Goal: Information Seeking & Learning: Check status

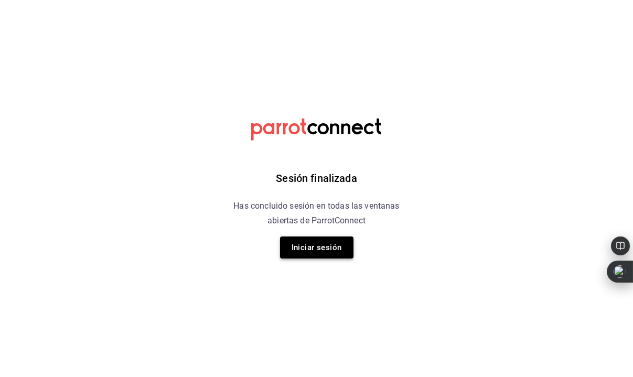
click at [341, 245] on button "Iniciar sesión" at bounding box center [316, 248] width 73 height 22
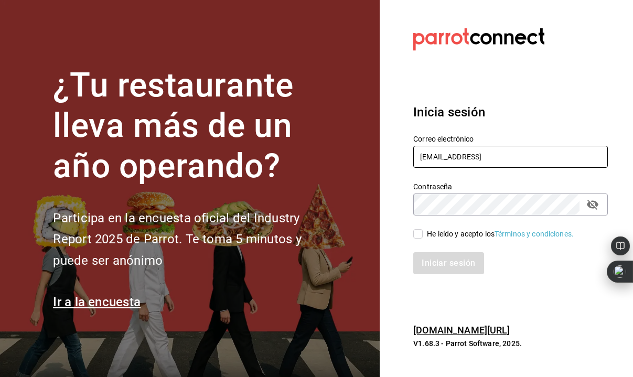
click at [485, 156] on input "[EMAIL_ADDRESS]" at bounding box center [510, 157] width 195 height 22
type input "[EMAIL_ADDRESS][DOMAIN_NAME]"
click at [420, 233] on input "He leído y acepto los Términos y condiciones." at bounding box center [417, 233] width 9 height 9
checkbox input "true"
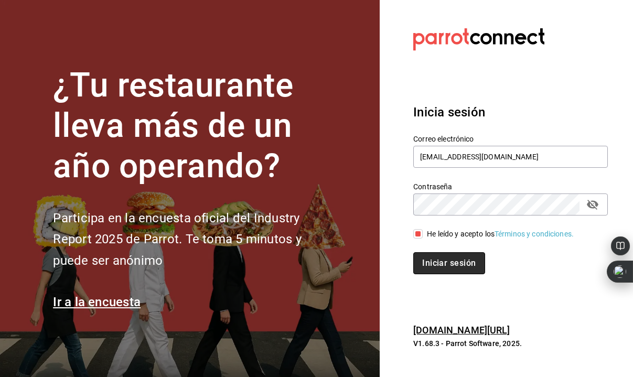
click at [445, 261] on button "Iniciar sesión" at bounding box center [448, 263] width 71 height 22
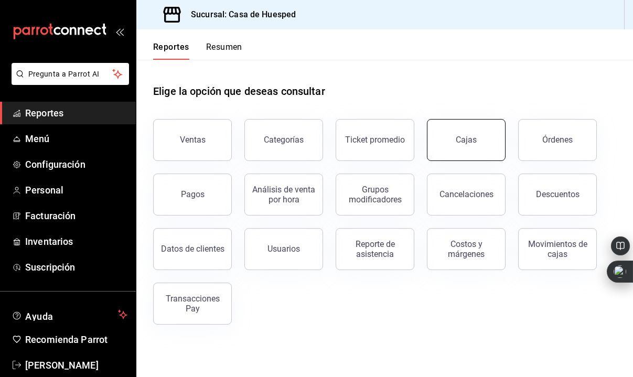
click at [457, 146] on button "Cajas" at bounding box center [466, 140] width 79 height 42
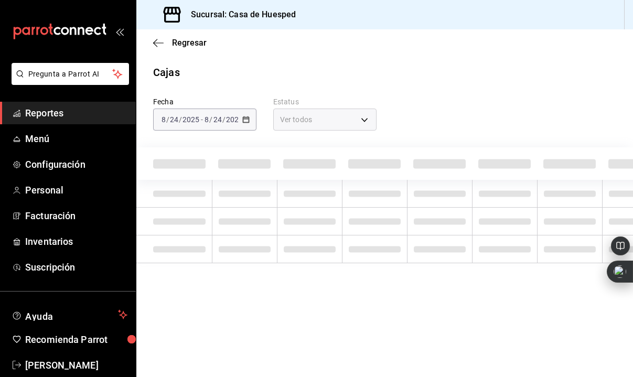
click at [234, 124] on div "2025-08-24 8 / 24 / 2025 - 2025-08-24 8 / 24 / 2025" at bounding box center [204, 120] width 103 height 22
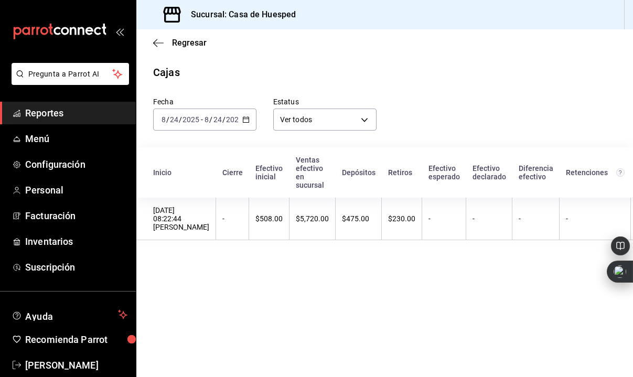
click at [227, 124] on div "2025-08-24 8 / 24 / 2025 - 2025-08-24 8 / 24 / 2025" at bounding box center [204, 120] width 103 height 22
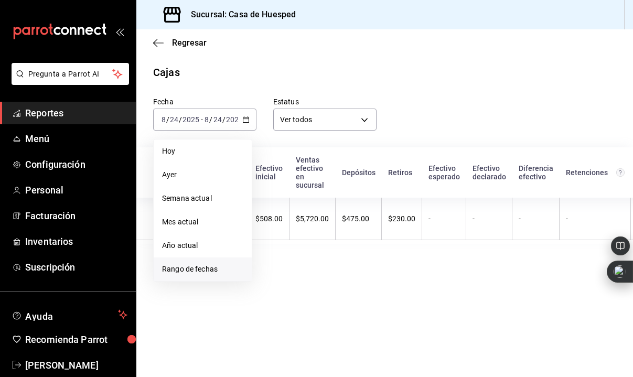
click at [225, 271] on span "Rango de fechas" at bounding box center [202, 269] width 81 height 11
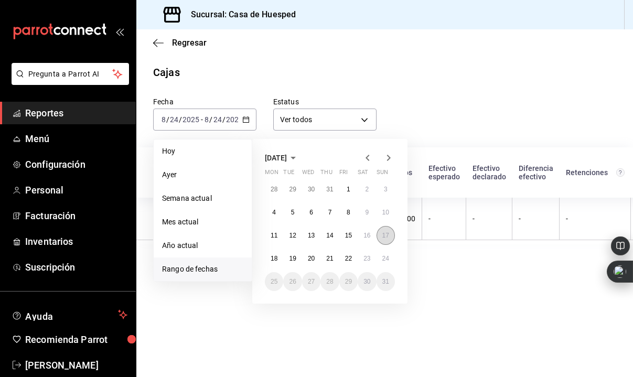
click at [384, 233] on abbr "17" at bounding box center [386, 235] width 7 height 7
click at [368, 257] on abbr "23" at bounding box center [367, 258] width 7 height 7
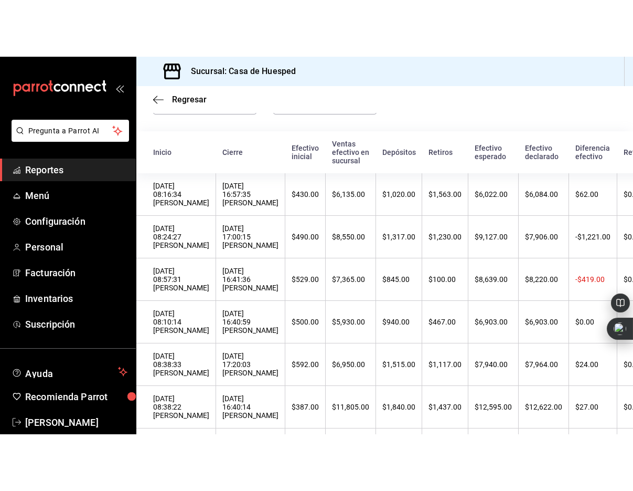
scroll to position [71, 0]
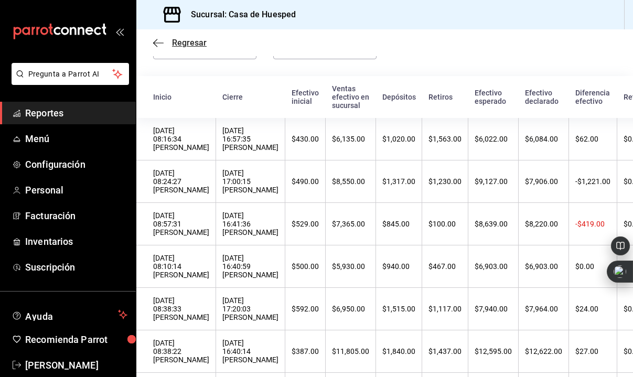
click at [157, 41] on icon "button" at bounding box center [158, 42] width 10 height 9
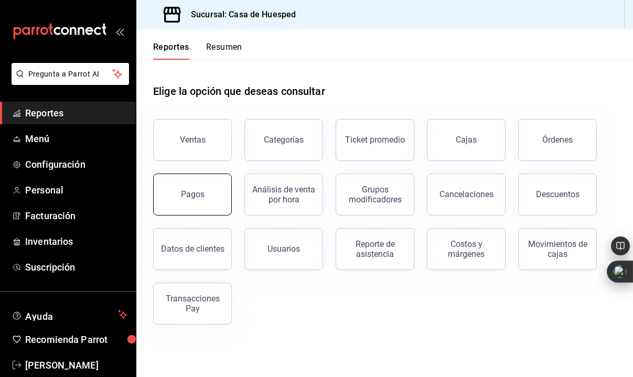
click at [207, 185] on button "Pagos" at bounding box center [192, 195] width 79 height 42
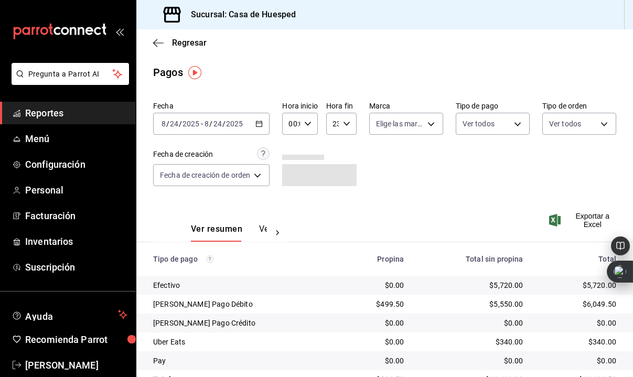
click at [208, 131] on div "2025-08-24 8 / 24 / 2025 - 2025-08-24 8 / 24 / 2025" at bounding box center [211, 124] width 116 height 22
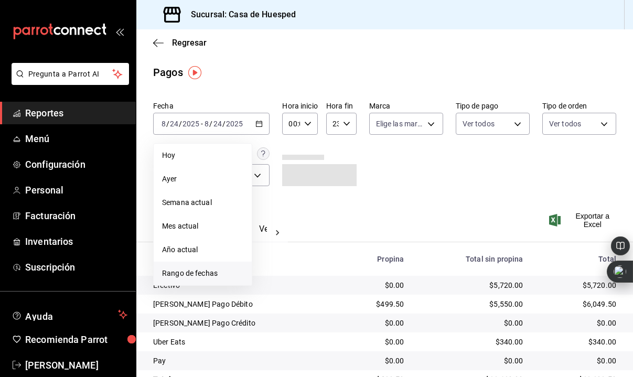
click at [201, 275] on span "Rango de fechas" at bounding box center [202, 273] width 81 height 11
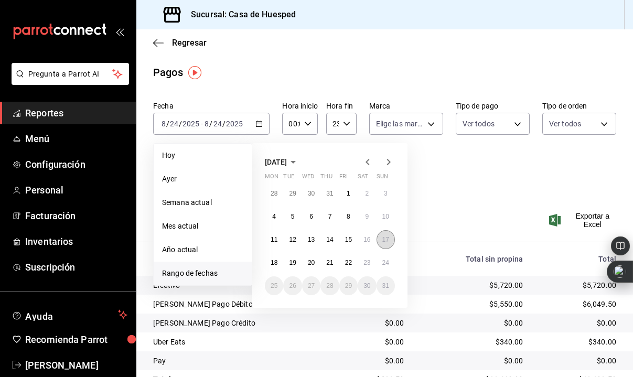
click at [387, 239] on abbr "17" at bounding box center [386, 239] width 7 height 7
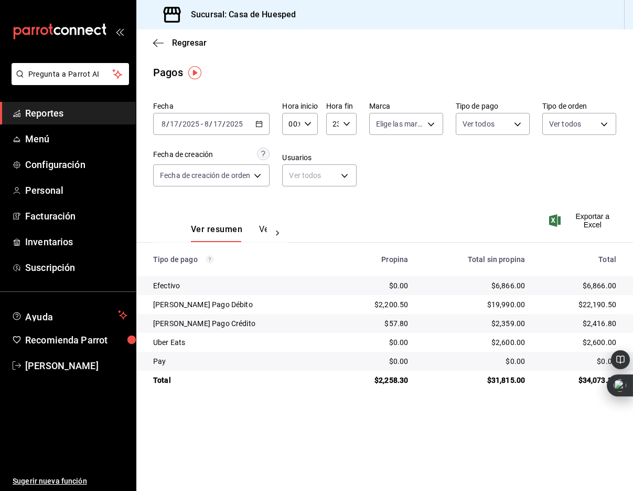
click at [230, 124] on input "2025" at bounding box center [235, 124] width 18 height 8
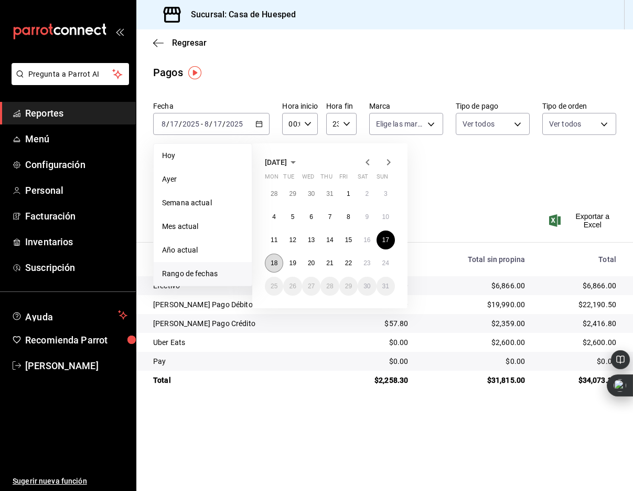
click at [276, 259] on abbr "18" at bounding box center [274, 262] width 7 height 7
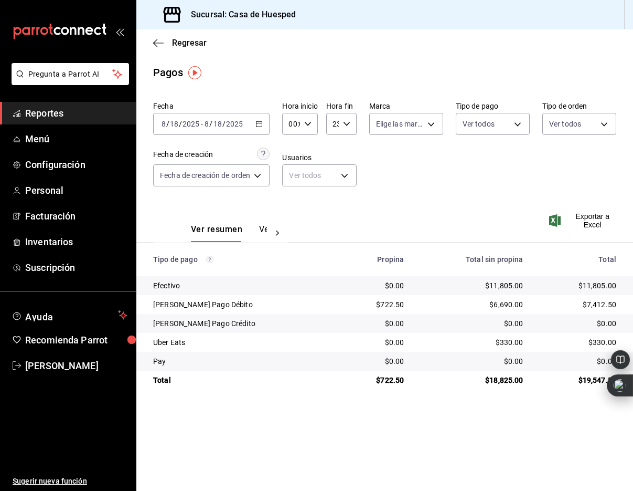
click at [233, 125] on input "2025" at bounding box center [235, 124] width 18 height 8
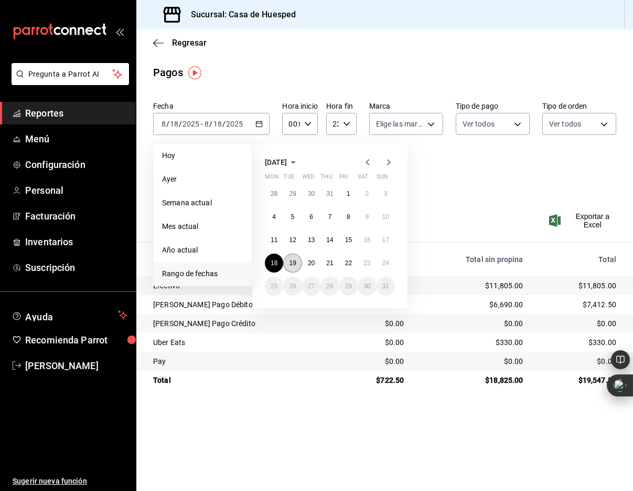
click at [293, 267] on button "19" at bounding box center [292, 262] width 18 height 19
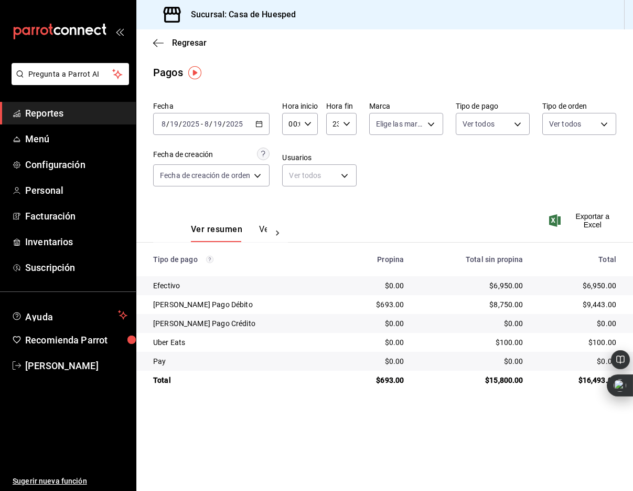
click at [228, 126] on input "2025" at bounding box center [235, 124] width 18 height 8
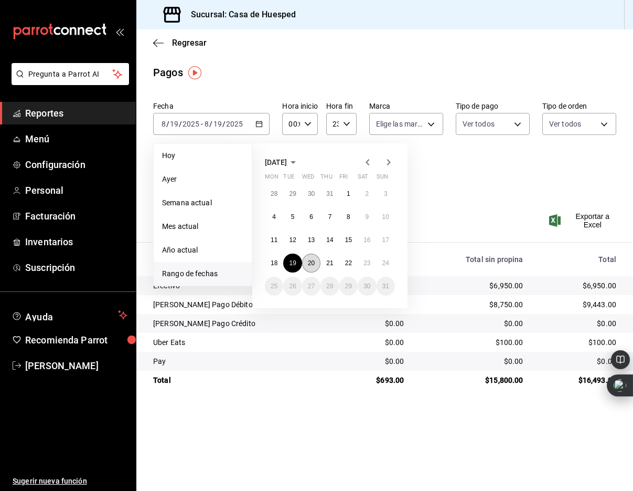
click at [316, 258] on button "20" at bounding box center [311, 262] width 18 height 19
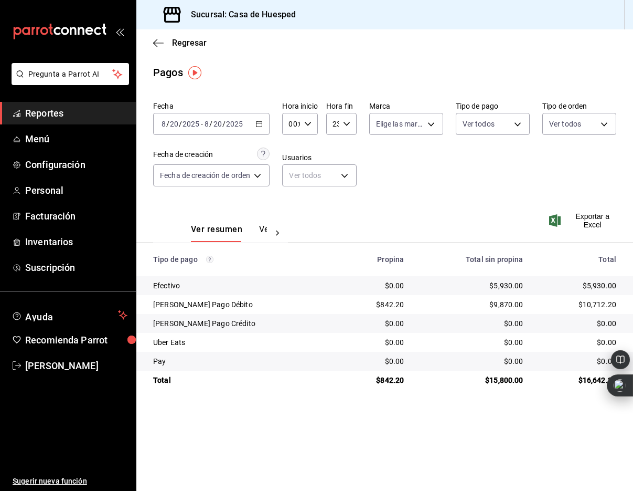
click at [210, 130] on div "2025-08-20 8 / 20 / 2025 - 2025-08-20 8 / 20 / 2025" at bounding box center [211, 124] width 116 height 22
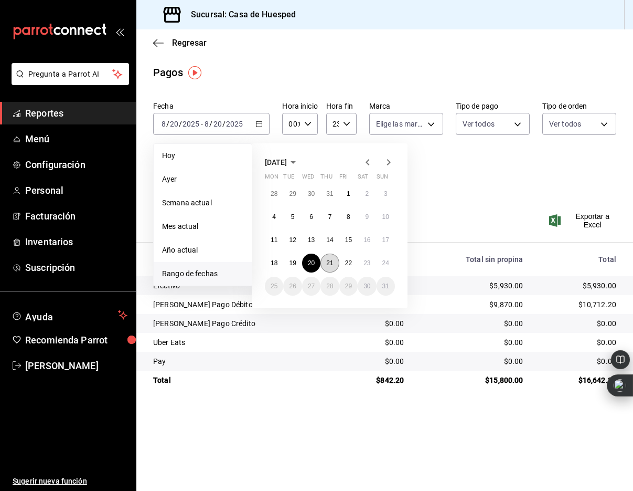
click at [327, 262] on abbr "21" at bounding box center [329, 262] width 7 height 7
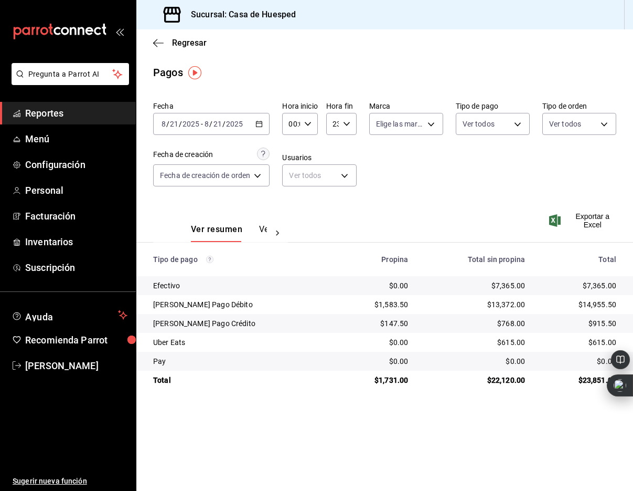
click at [218, 123] on input "21" at bounding box center [217, 124] width 9 height 8
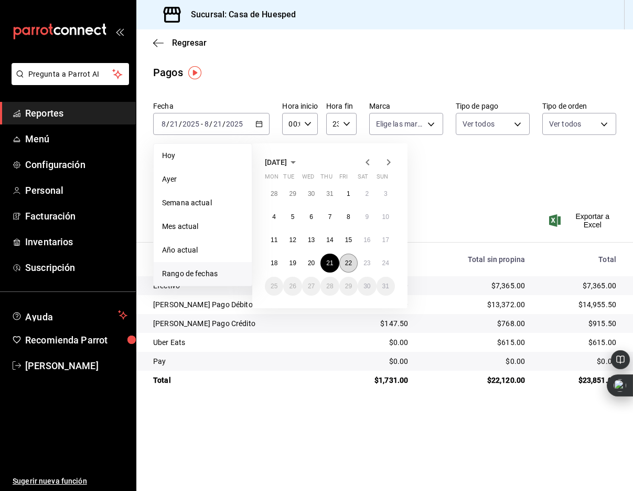
click at [347, 260] on abbr "22" at bounding box center [348, 262] width 7 height 7
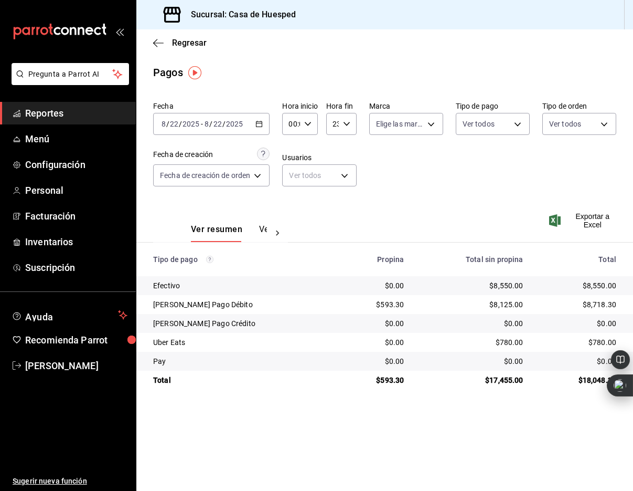
click at [213, 124] on input "22" at bounding box center [217, 124] width 9 height 8
click at [240, 122] on input "2025" at bounding box center [235, 124] width 18 height 8
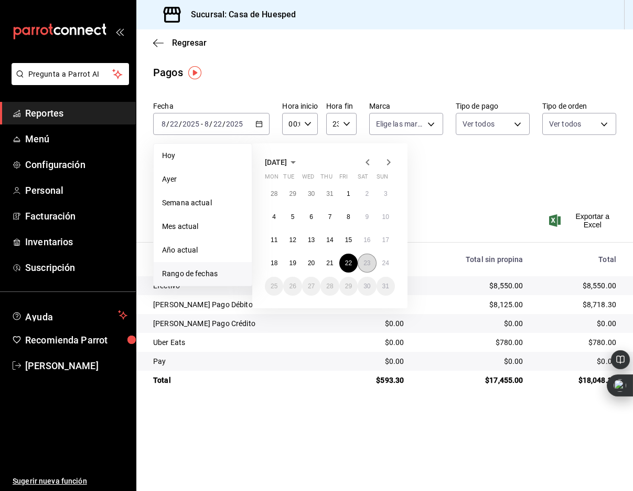
click at [365, 263] on abbr "23" at bounding box center [367, 262] width 7 height 7
